Goal: Task Accomplishment & Management: Use online tool/utility

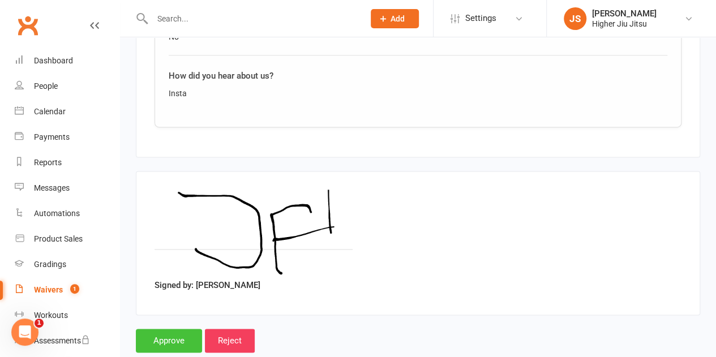
click at [161, 329] on input "Approve" at bounding box center [169, 341] width 66 height 24
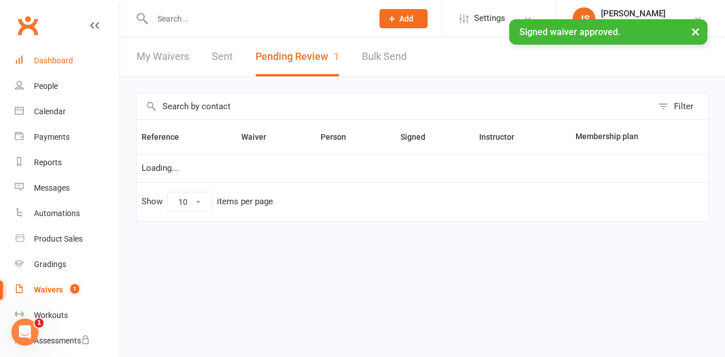
click at [69, 62] on div "Dashboard" at bounding box center [53, 60] width 39 height 9
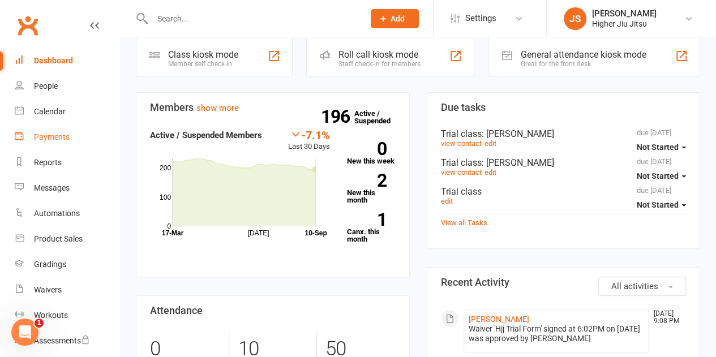
scroll to position [170, 0]
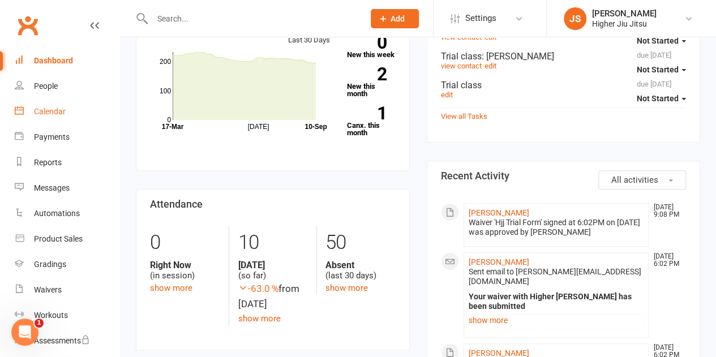
click at [62, 110] on div "Calendar" at bounding box center [50, 111] width 32 height 9
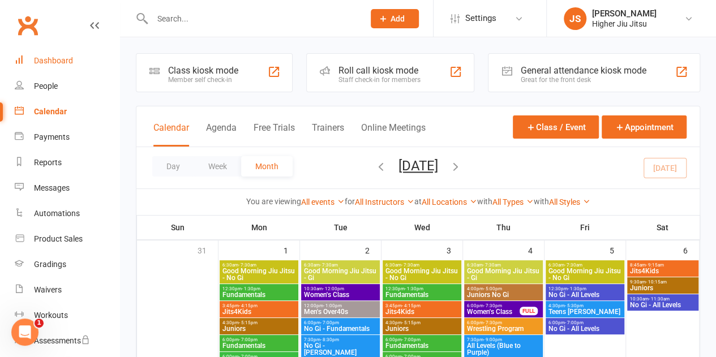
click at [63, 61] on div "Dashboard" at bounding box center [53, 60] width 39 height 9
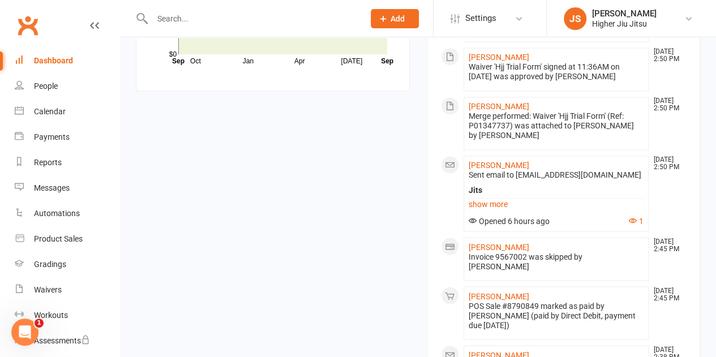
scroll to position [906, 0]
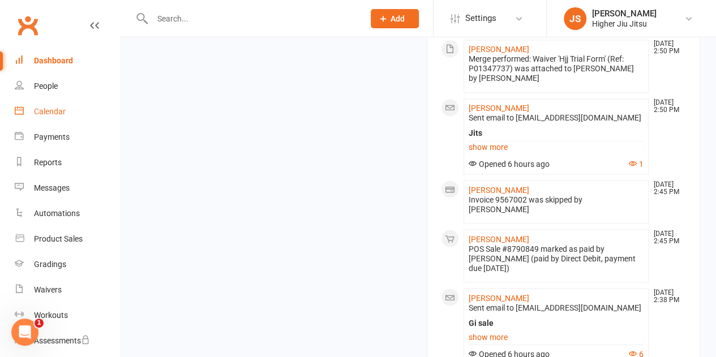
click at [42, 109] on div "Calendar" at bounding box center [50, 111] width 32 height 9
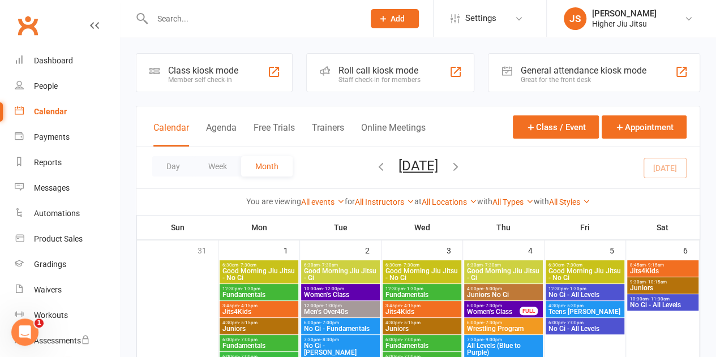
click at [366, 72] on div "Roll call kiosk mode" at bounding box center [380, 70] width 82 height 11
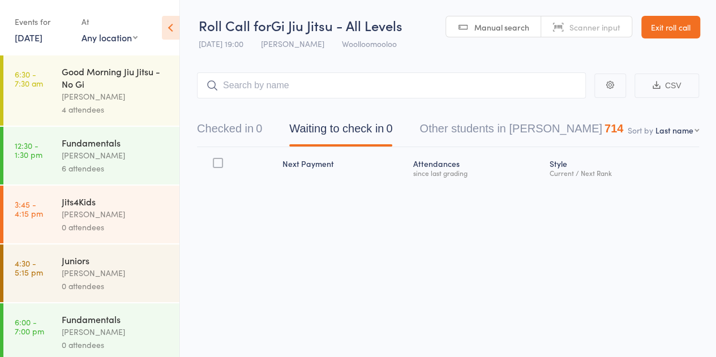
scroll to position [135, 0]
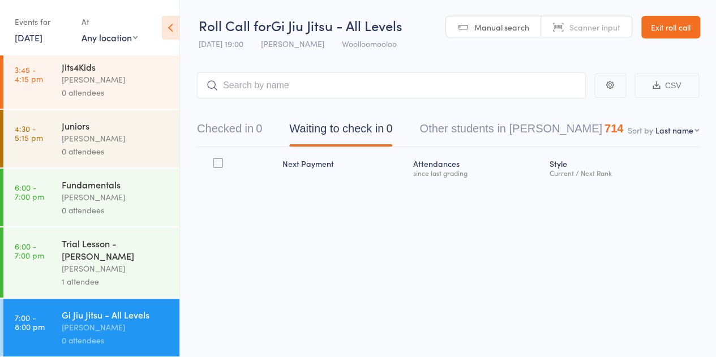
click at [94, 258] on div "Trial Lesson - [PERSON_NAME]" at bounding box center [116, 249] width 108 height 25
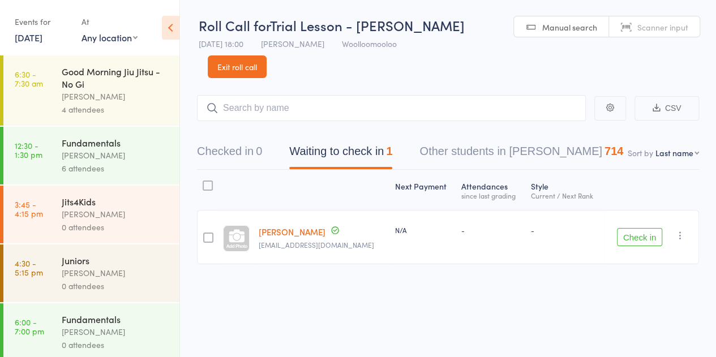
scroll to position [1, 0]
click at [650, 228] on button "Check in" at bounding box center [639, 237] width 45 height 18
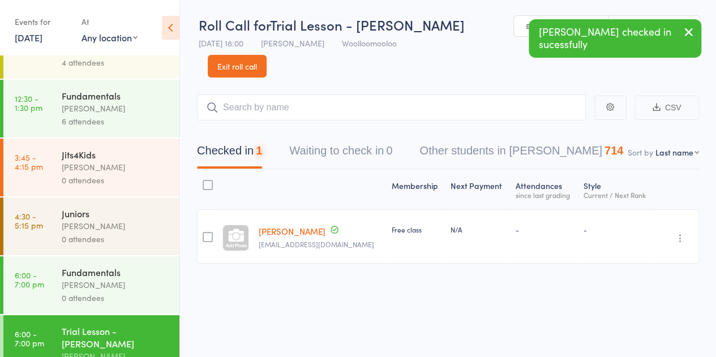
scroll to position [135, 0]
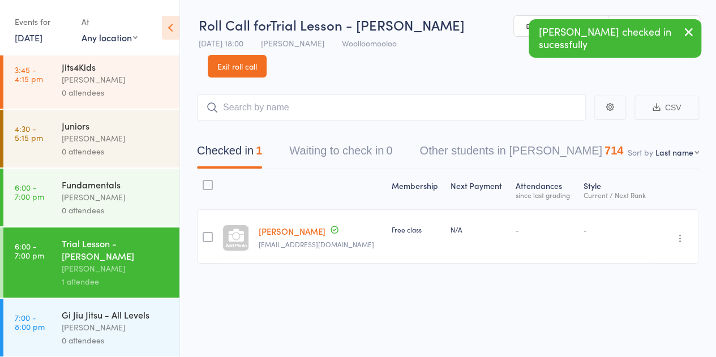
click at [90, 210] on div "0 attendees" at bounding box center [116, 210] width 108 height 13
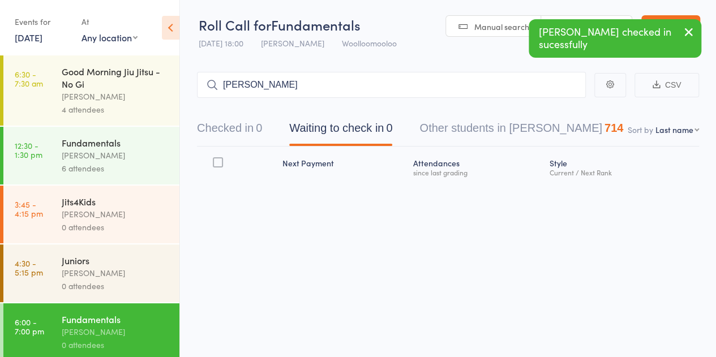
type input "[PERSON_NAME]"
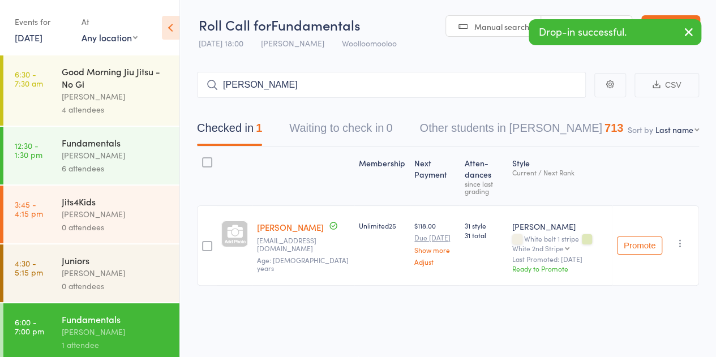
type input "[PERSON_NAME]"
type input "s"
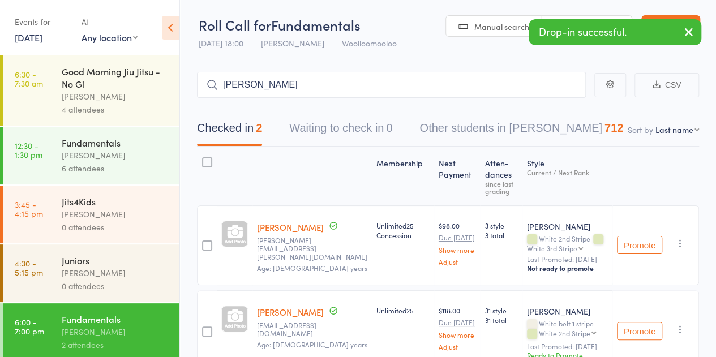
type input "[PERSON_NAME]"
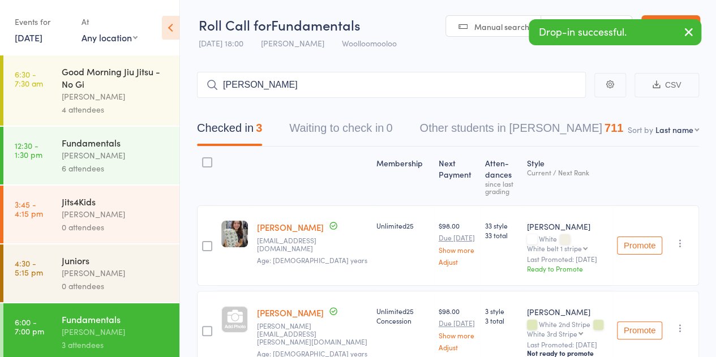
type input "[PERSON_NAME]"
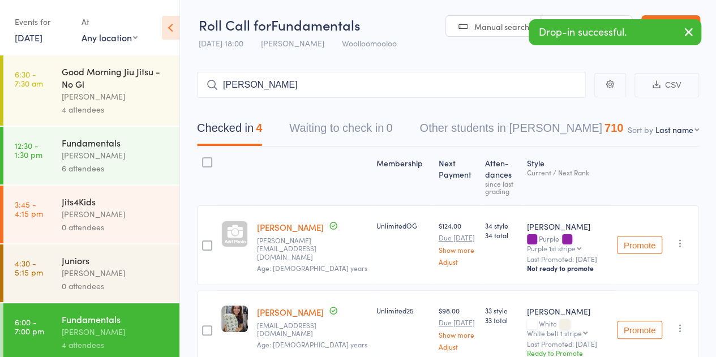
type input "[PERSON_NAME]"
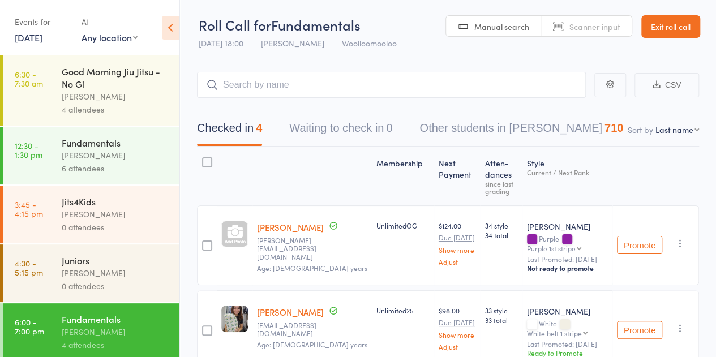
type input "m"
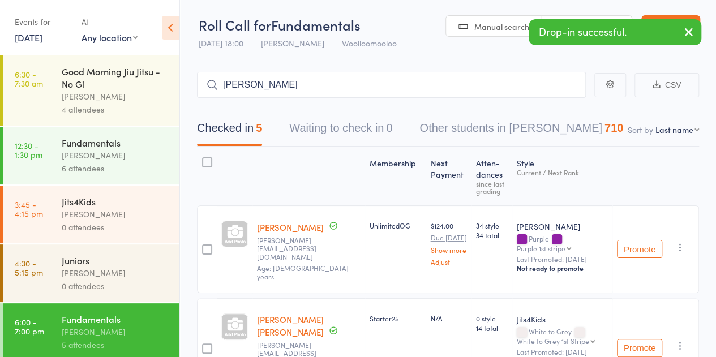
type input "[PERSON_NAME]"
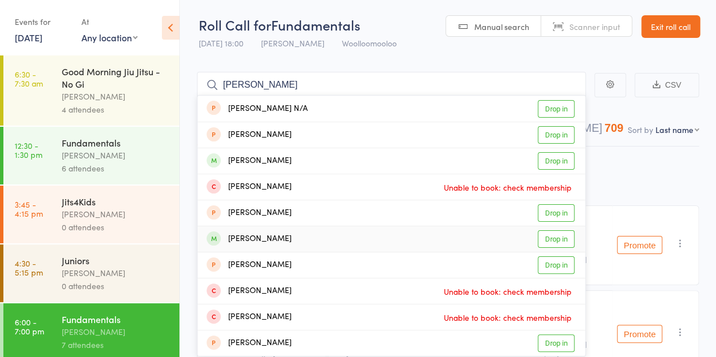
type input "[PERSON_NAME]"
click at [287, 238] on div "[PERSON_NAME]" at bounding box center [249, 239] width 85 height 13
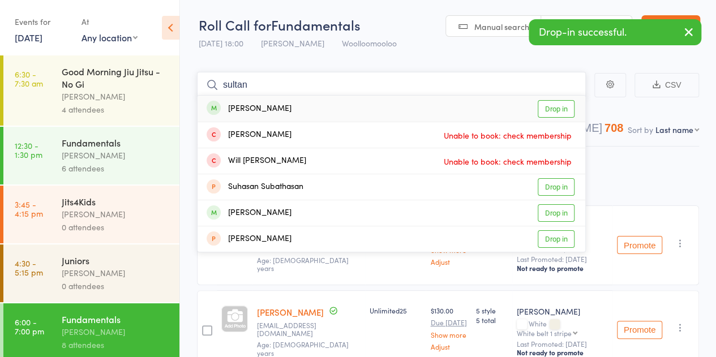
type input "sultan"
click at [391, 108] on div "[PERSON_NAME] Drop in" at bounding box center [392, 109] width 388 height 26
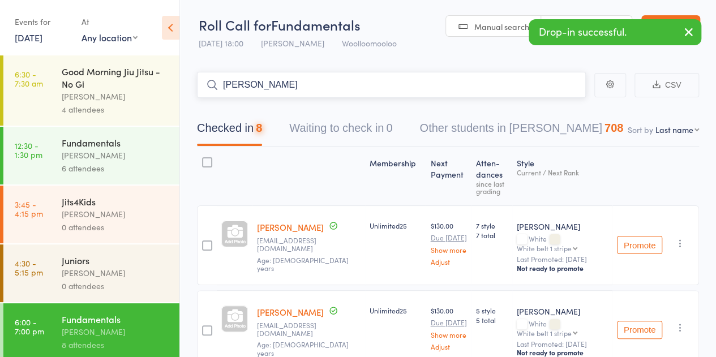
type input "[PERSON_NAME]"
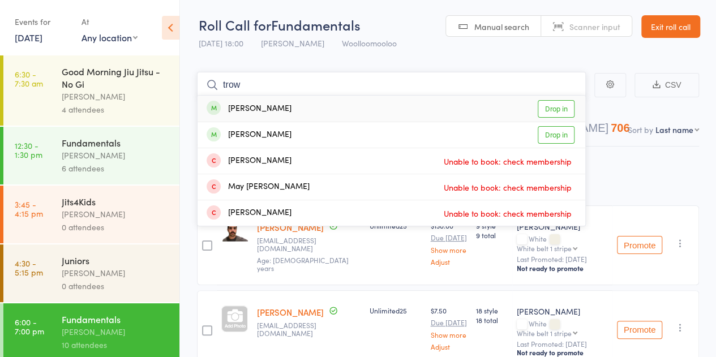
type input "trow"
click at [358, 112] on div "[PERSON_NAME] Drop in" at bounding box center [392, 109] width 388 height 26
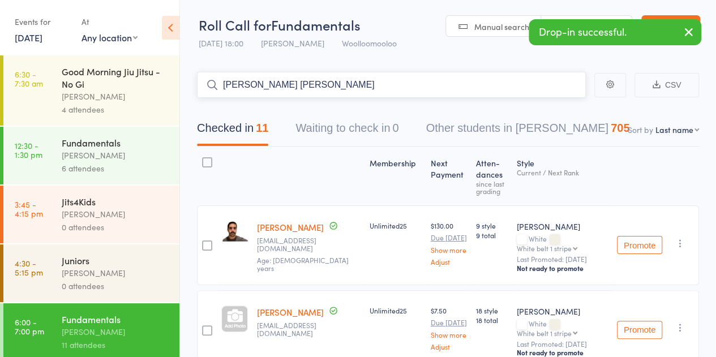
type input "[PERSON_NAME] [PERSON_NAME]"
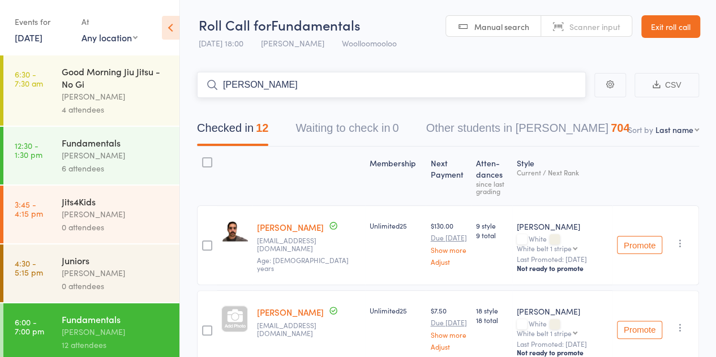
type input "[PERSON_NAME]"
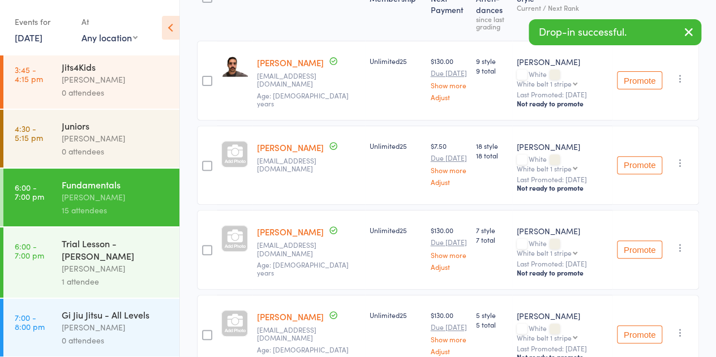
scroll to position [170, 0]
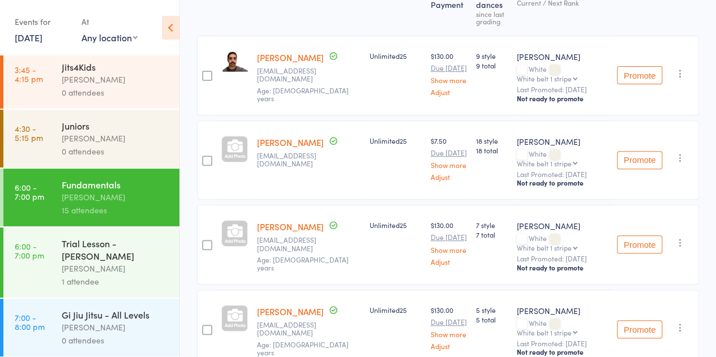
click at [102, 329] on div "[PERSON_NAME]" at bounding box center [116, 327] width 108 height 13
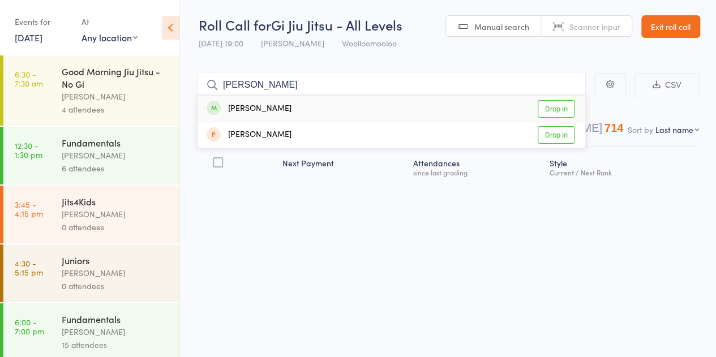
type input "[PERSON_NAME]"
click at [271, 107] on div "[PERSON_NAME]" at bounding box center [249, 108] width 85 height 13
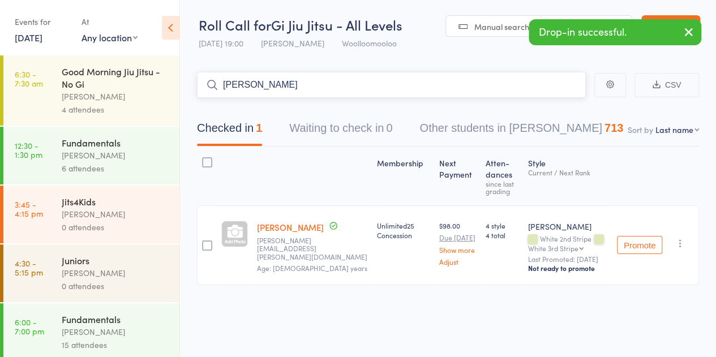
type input "[PERSON_NAME]"
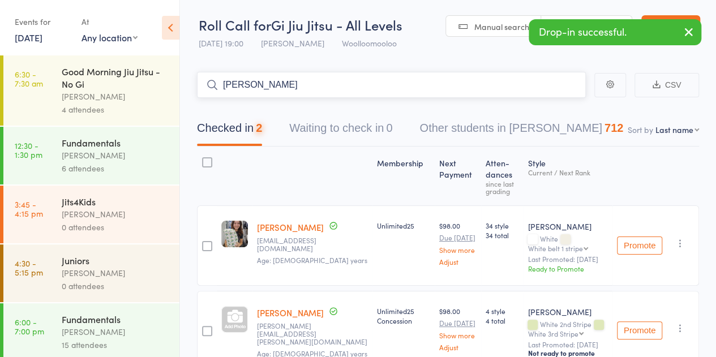
type input "[PERSON_NAME]"
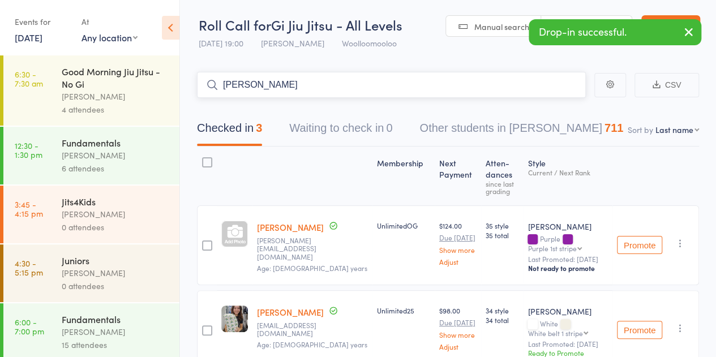
type input "[PERSON_NAME]"
type input "j"
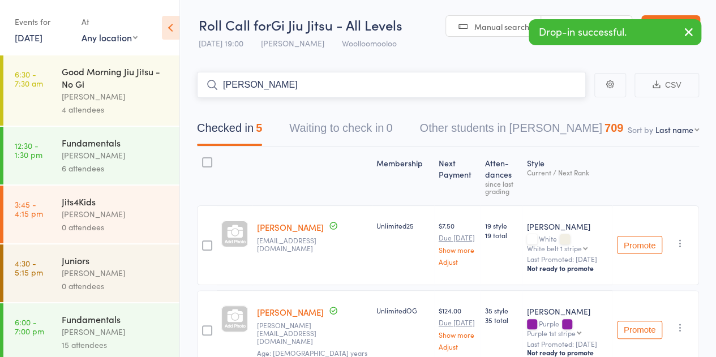
type input "[PERSON_NAME]"
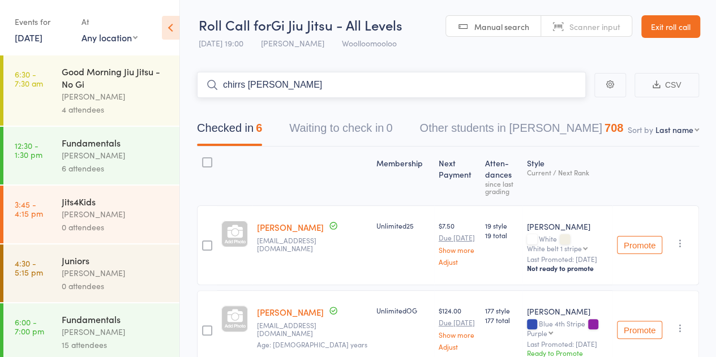
type input "chirrs [PERSON_NAME]"
click at [505, 129] on button "Other students in [PERSON_NAME] Jiu Jitsu 707" at bounding box center [522, 132] width 204 height 30
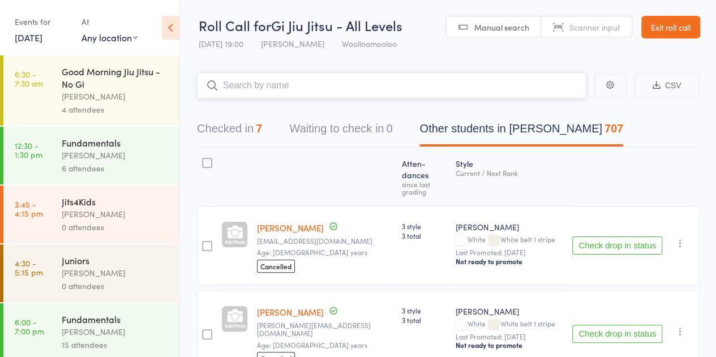
click at [233, 132] on button "Checked in 7" at bounding box center [229, 132] width 65 height 30
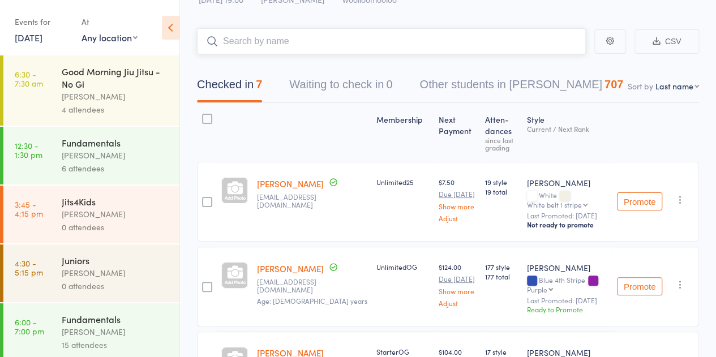
scroll to position [7, 0]
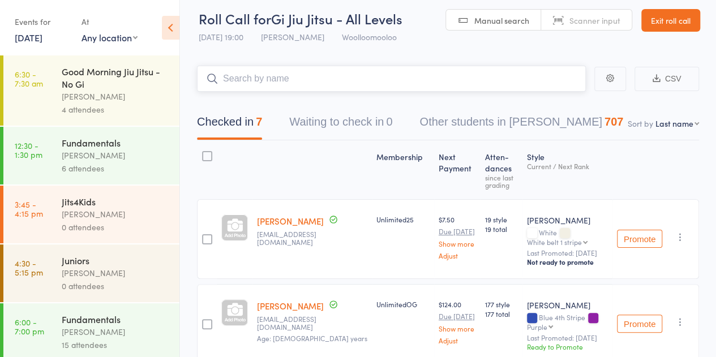
click at [308, 75] on input "search" at bounding box center [391, 79] width 389 height 26
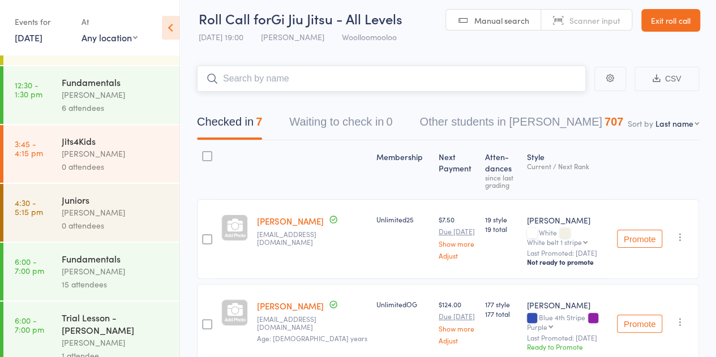
scroll to position [135, 0]
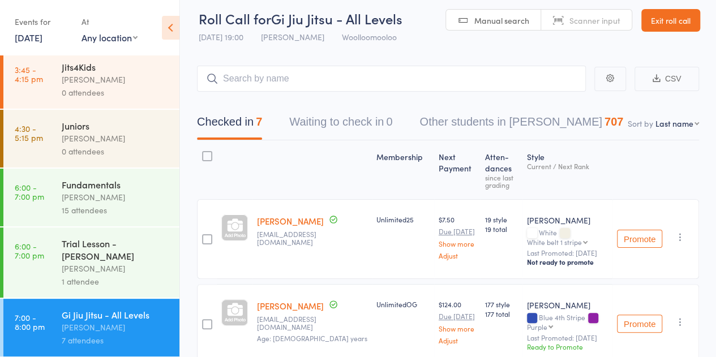
click at [88, 139] on div "[PERSON_NAME]" at bounding box center [116, 138] width 108 height 13
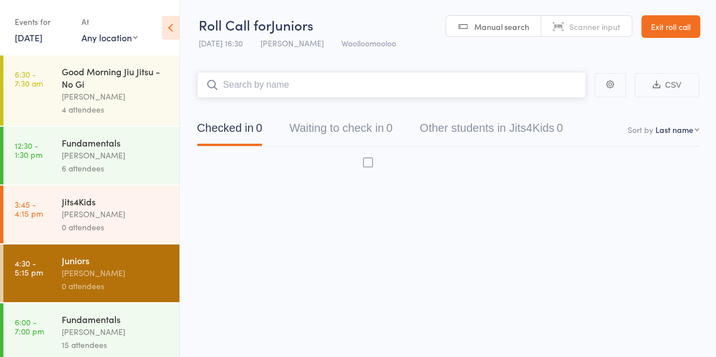
scroll to position [1, 0]
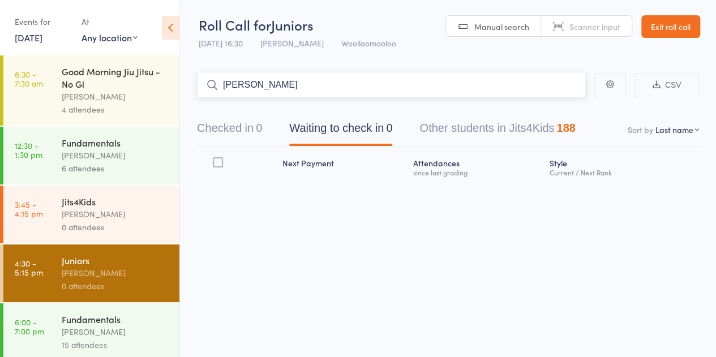
type input "[PERSON_NAME]"
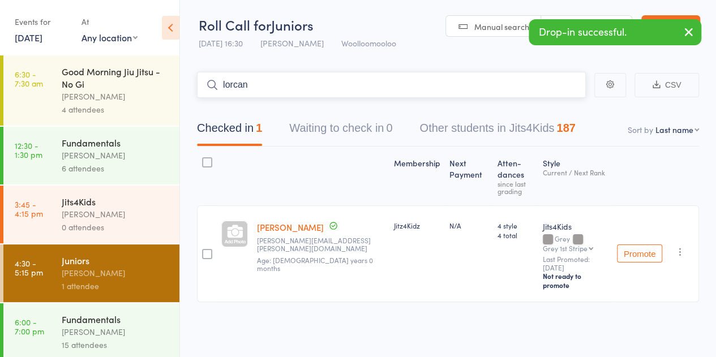
type input "lorcan"
type input "[PERSON_NAME]"
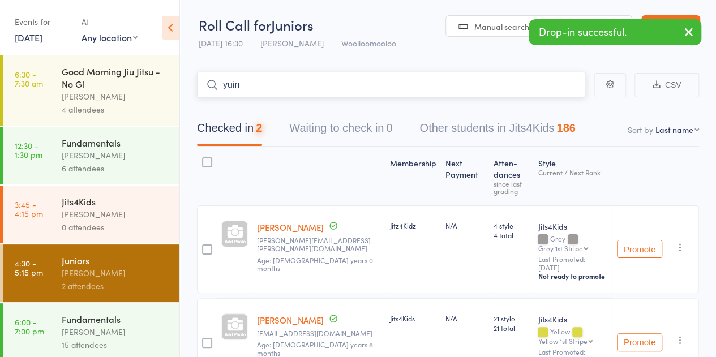
type input "yuin"
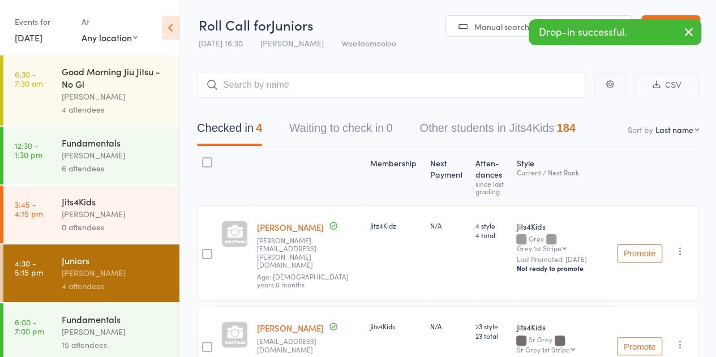
click at [100, 208] on div "[PERSON_NAME]" at bounding box center [116, 214] width 108 height 13
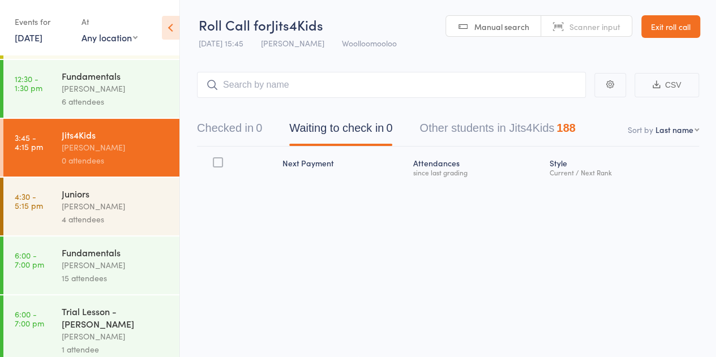
scroll to position [135, 0]
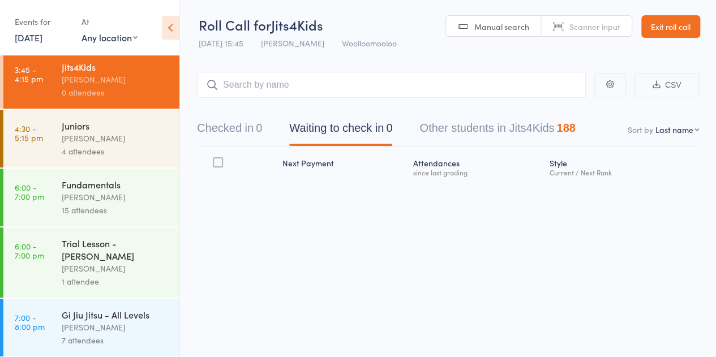
click at [108, 319] on div "Gi Jiu Jitsu - All Levels" at bounding box center [116, 315] width 108 height 12
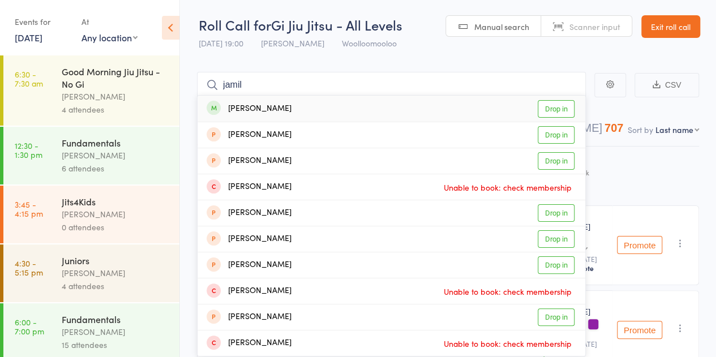
type input "jamil"
click at [270, 104] on div "[PERSON_NAME]" at bounding box center [249, 108] width 85 height 13
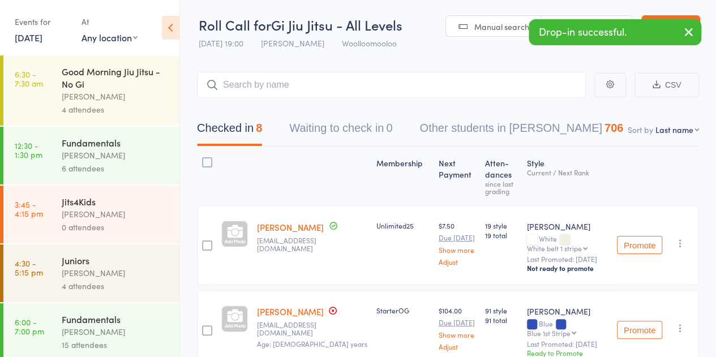
click at [88, 224] on div "0 attendees" at bounding box center [116, 227] width 108 height 13
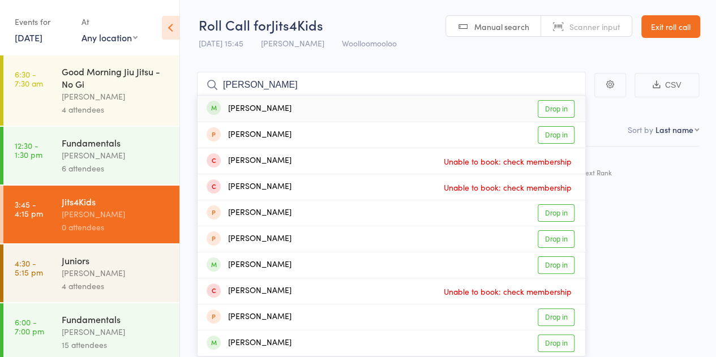
type input "[PERSON_NAME]"
click at [293, 100] on div "[PERSON_NAME] Drop in" at bounding box center [392, 109] width 388 height 26
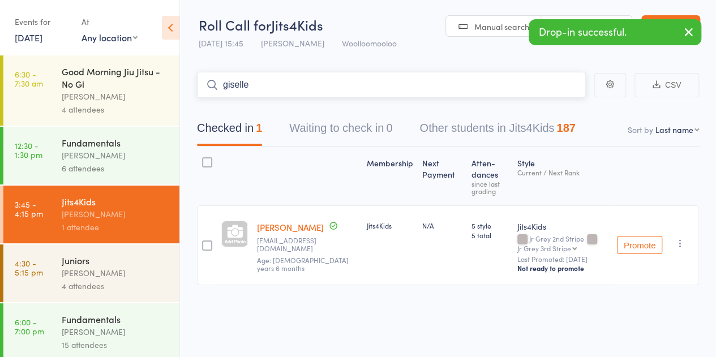
type input "giselle"
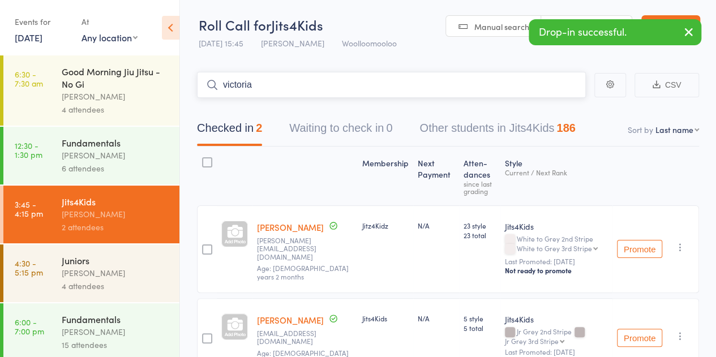
type input "victoria d"
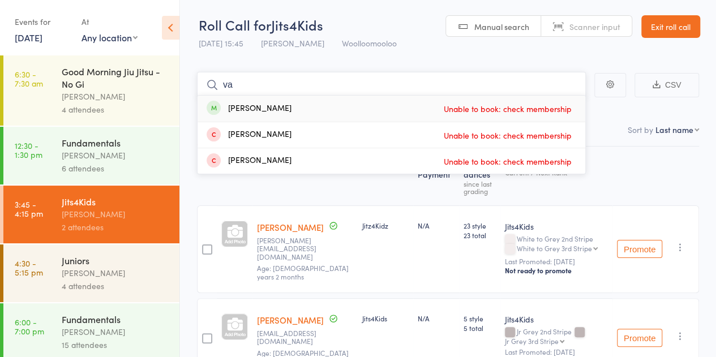
type input "v"
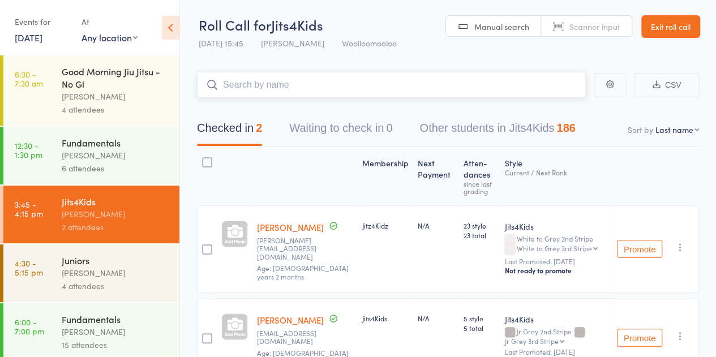
click at [248, 90] on input "search" at bounding box center [391, 85] width 389 height 26
type input "mmico"
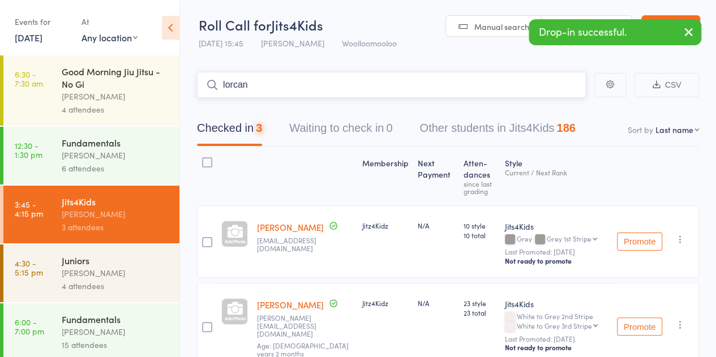
type input "lorcan"
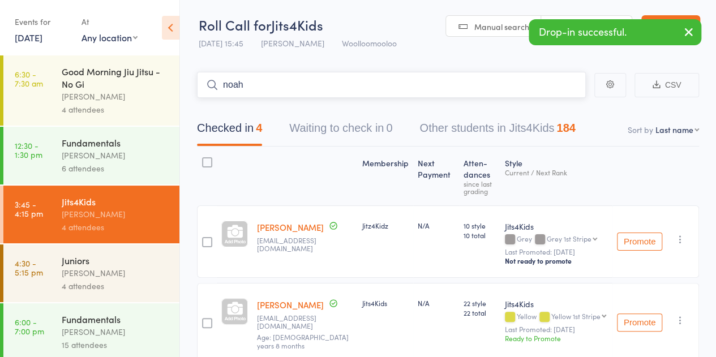
type input "noah"
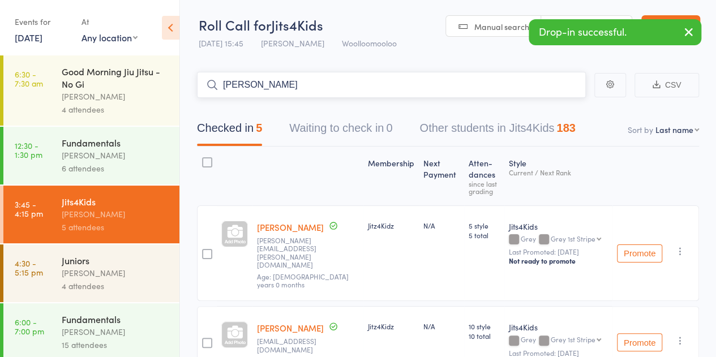
type input "[PERSON_NAME]"
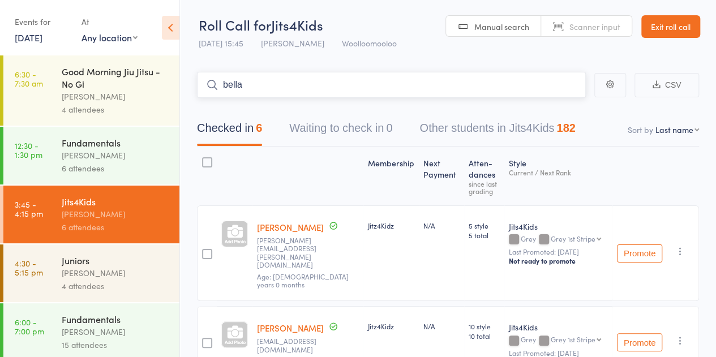
type input "bella r"
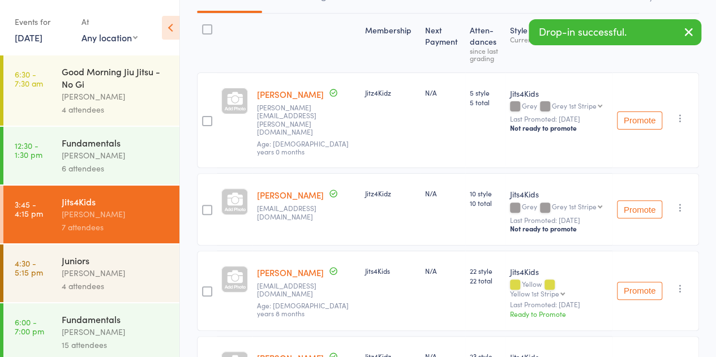
scroll to position [80, 0]
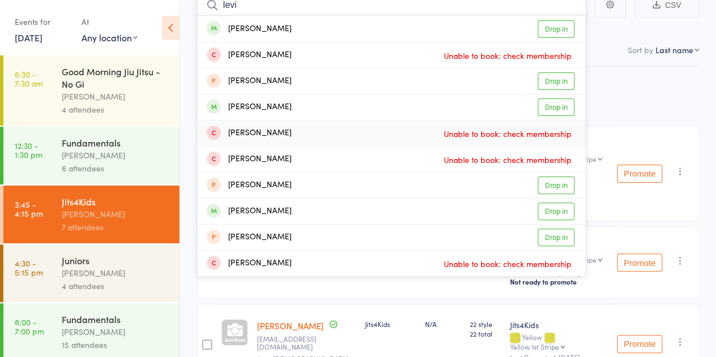
type input "levi"
click at [362, 104] on div "[PERSON_NAME] Drop in" at bounding box center [392, 107] width 388 height 25
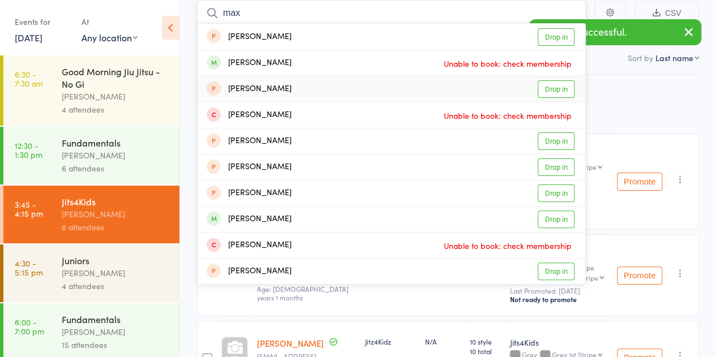
type input "max"
click at [345, 59] on div "[PERSON_NAME] Unable to book: check membership" at bounding box center [392, 62] width 388 height 25
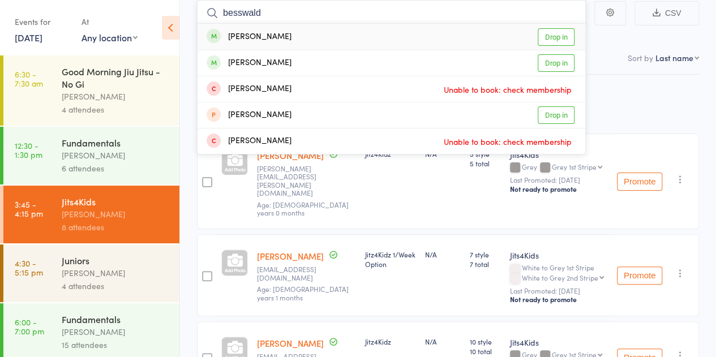
type input "besswald"
click at [368, 41] on div "[PERSON_NAME] Drop in" at bounding box center [392, 37] width 388 height 26
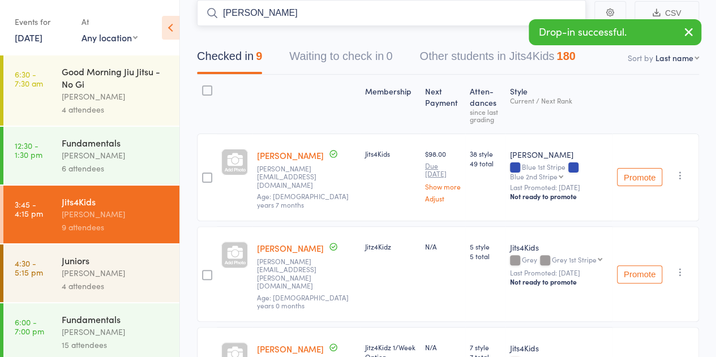
type input "[PERSON_NAME]"
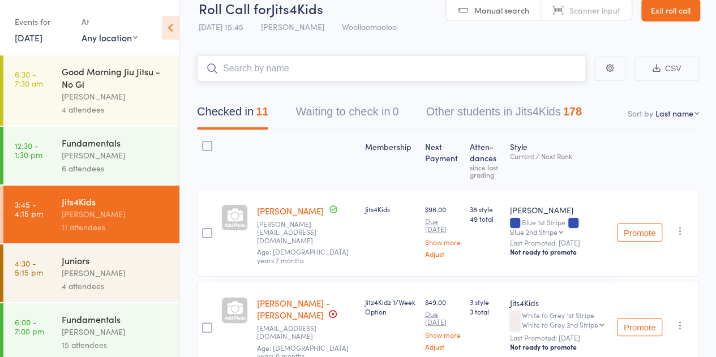
scroll to position [0, 0]
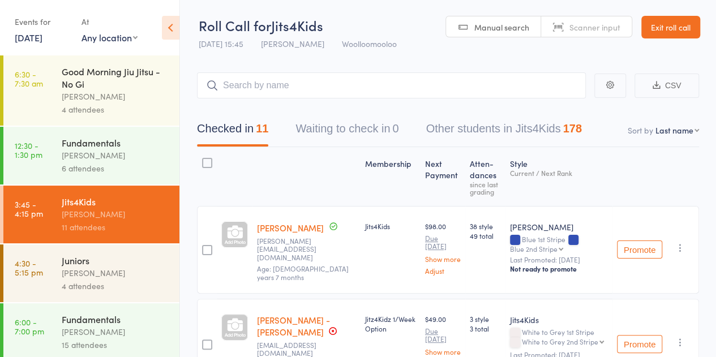
click at [105, 160] on div "[PERSON_NAME]" at bounding box center [116, 155] width 108 height 13
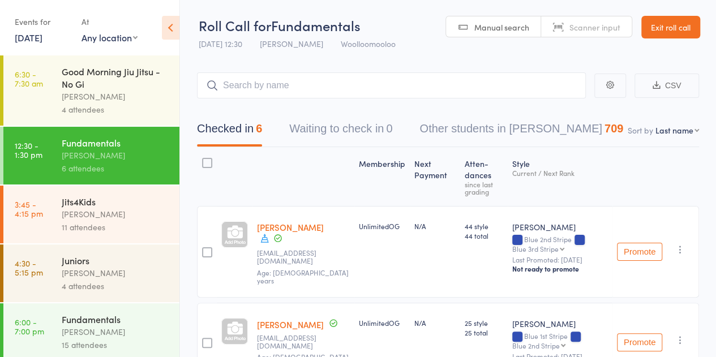
click at [126, 93] on div "[PERSON_NAME]" at bounding box center [116, 96] width 108 height 13
